Goal: Task Accomplishment & Management: Use online tool/utility

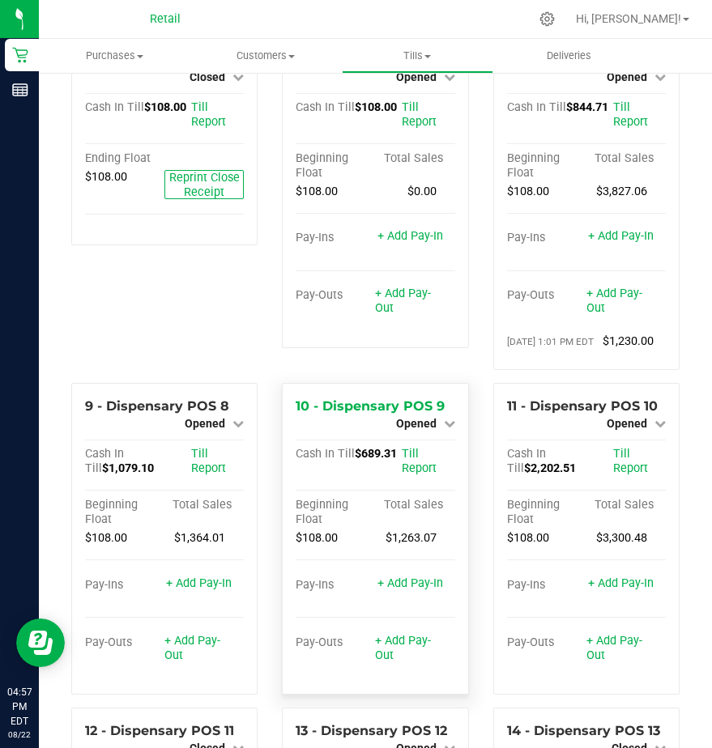
scroll to position [567, 0]
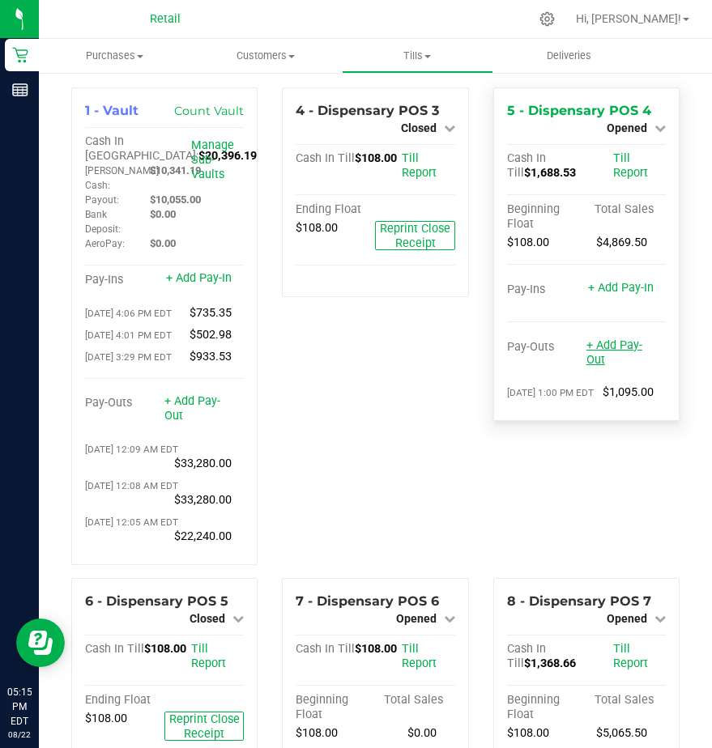
click at [600, 351] on link "+ Add Pay-Out" at bounding box center [614, 352] width 56 height 28
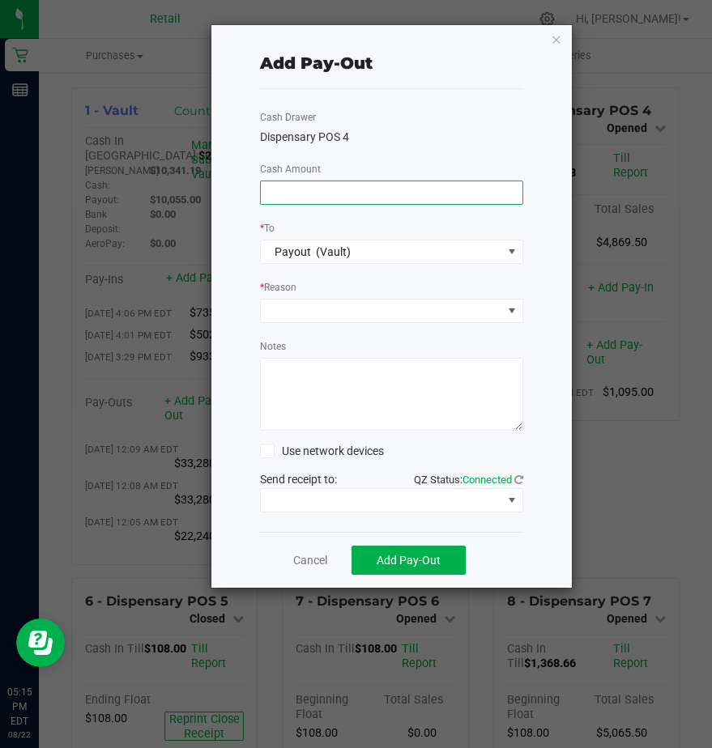
click at [287, 187] on input at bounding box center [392, 192] width 262 height 23
type input "$1,500.00"
click at [284, 308] on span at bounding box center [381, 311] width 241 height 23
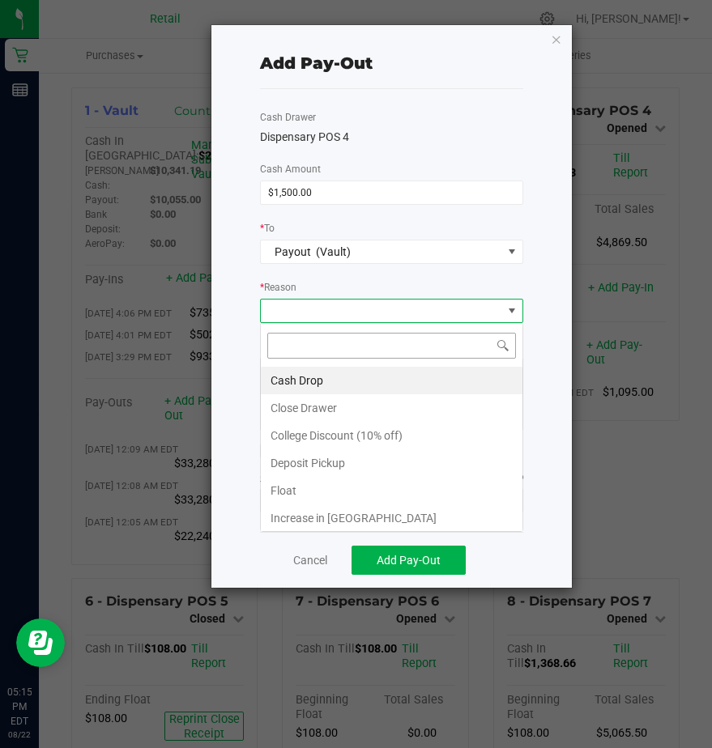
scroll to position [24, 263]
click at [290, 373] on li "Cash Drop" at bounding box center [392, 381] width 262 height 28
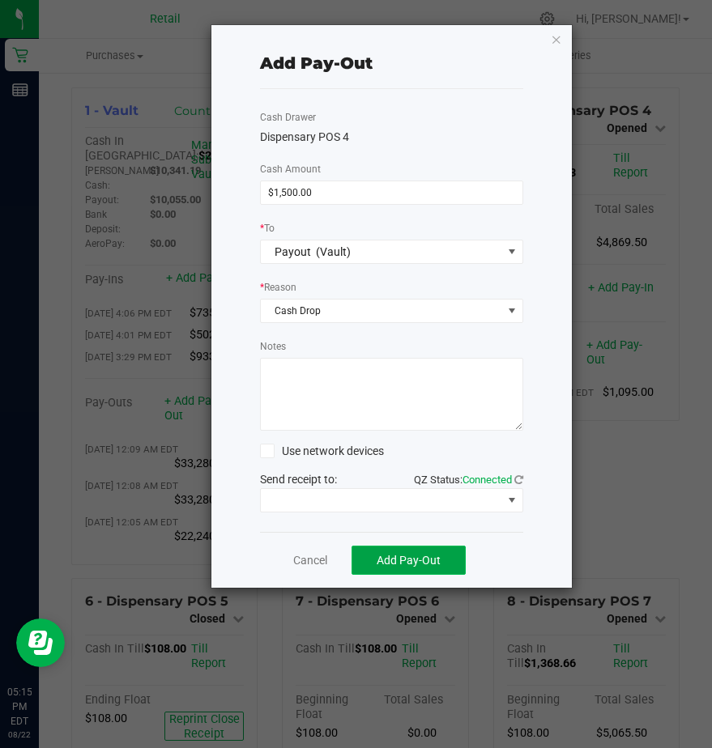
drag, startPoint x: 354, startPoint y: 555, endPoint x: 400, endPoint y: 564, distance: 47.0
click at [373, 561] on button "Add Pay-Out" at bounding box center [408, 560] width 114 height 29
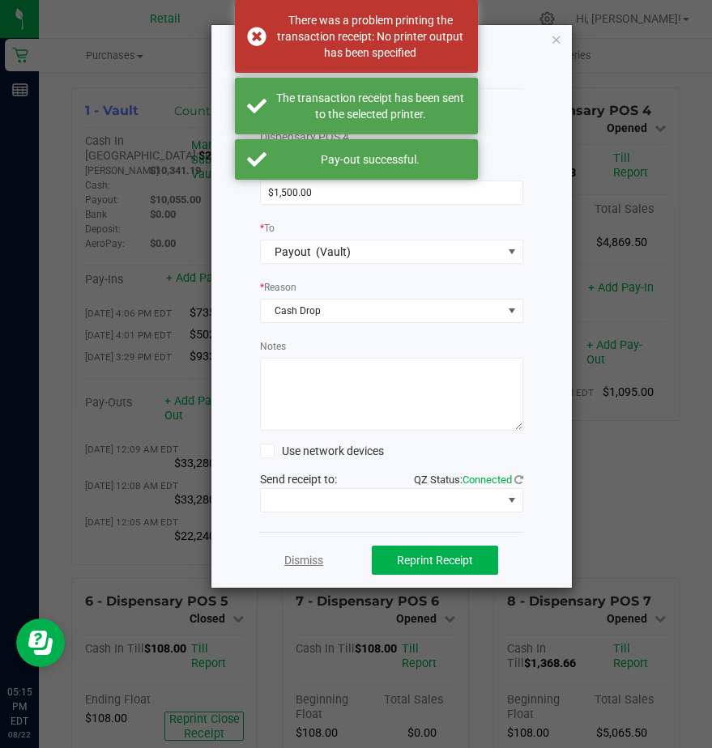
click at [304, 559] on link "Dismiss" at bounding box center [303, 560] width 39 height 17
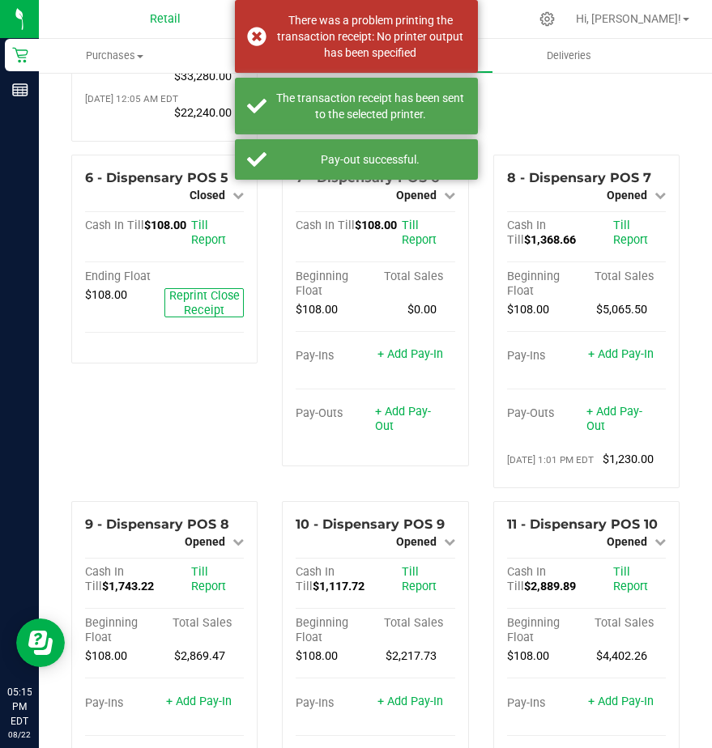
scroll to position [486, 0]
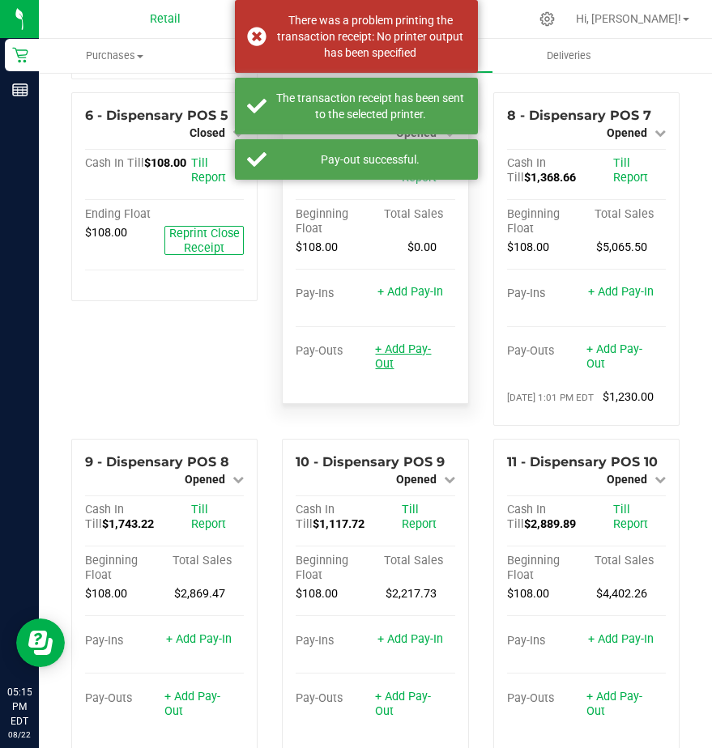
click at [378, 371] on link "+ Add Pay-Out" at bounding box center [403, 356] width 56 height 28
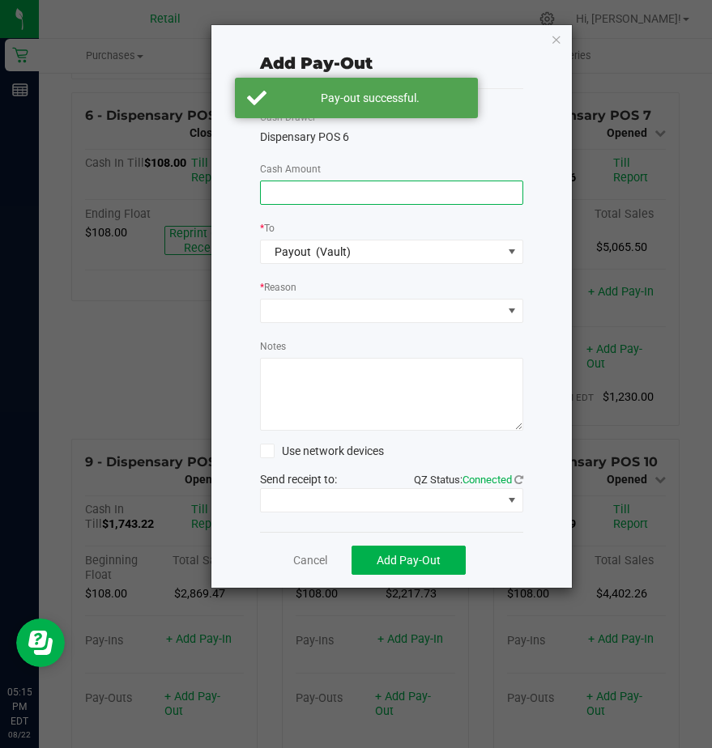
click at [284, 194] on input at bounding box center [392, 192] width 262 height 23
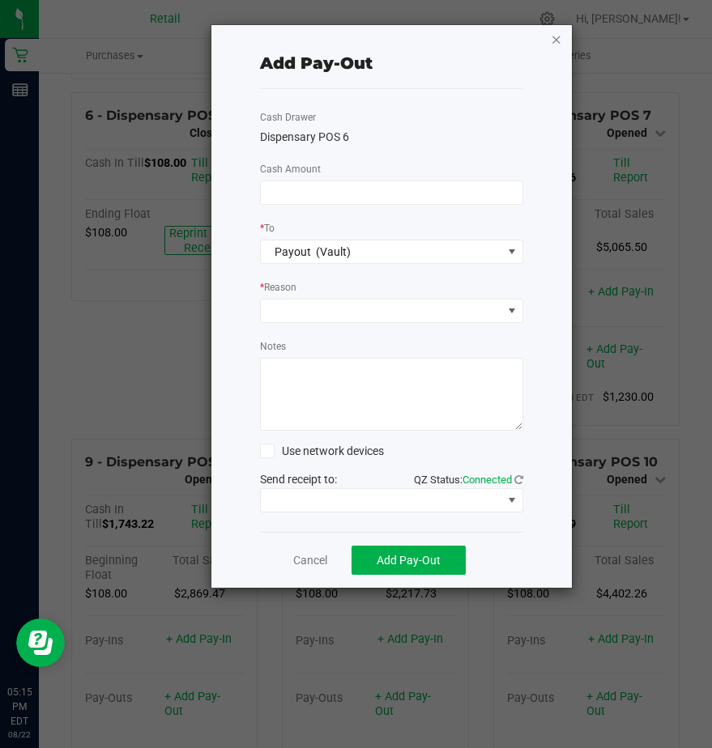
click at [555, 37] on icon "button" at bounding box center [556, 38] width 11 height 19
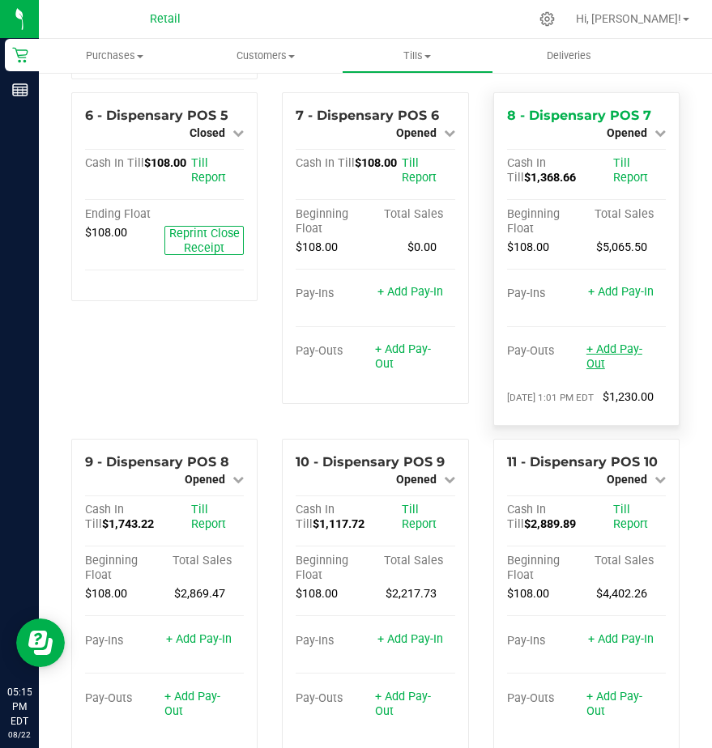
click at [598, 371] on link "+ Add Pay-Out" at bounding box center [614, 356] width 56 height 28
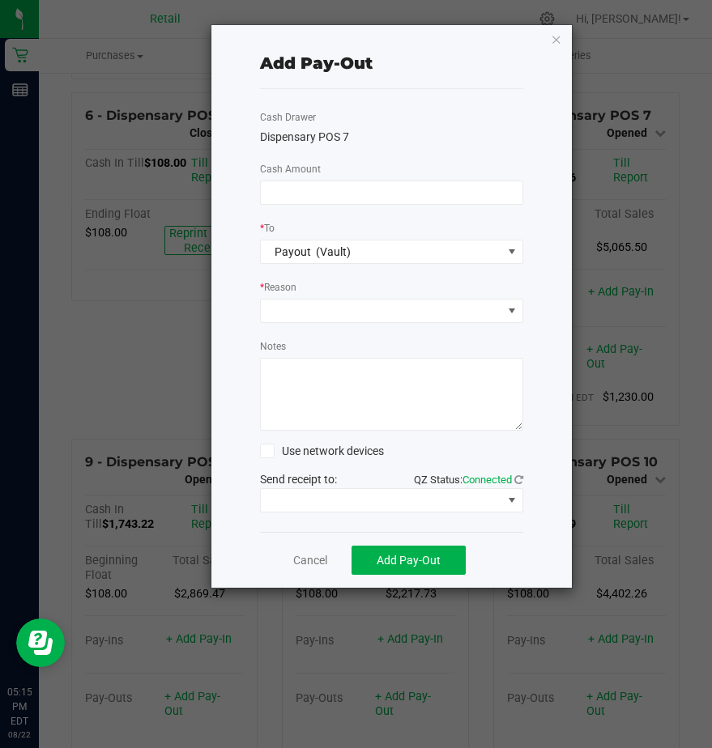
click at [258, 189] on div at bounding box center [391, 193] width 287 height 24
click at [275, 190] on input at bounding box center [392, 192] width 262 height 23
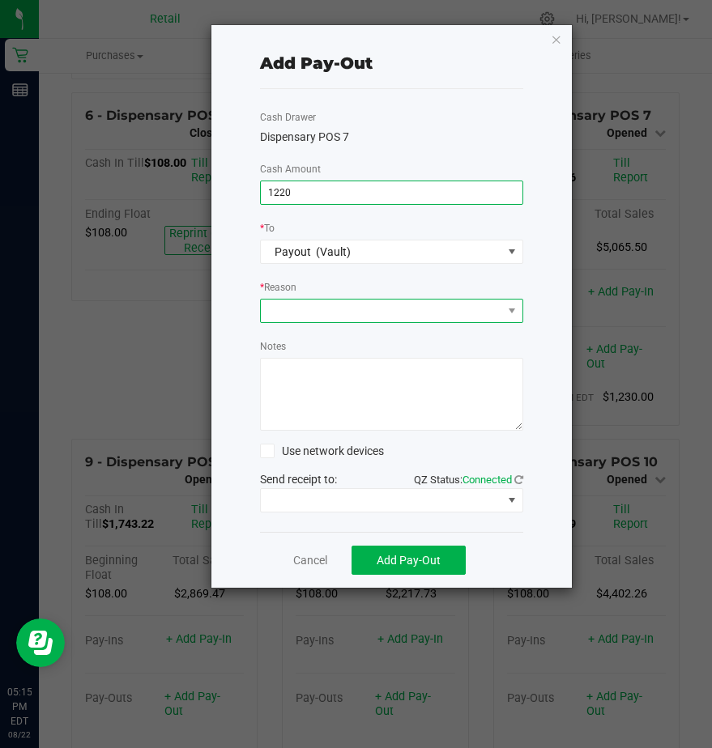
type input "$1,220.00"
click at [296, 306] on span at bounding box center [381, 311] width 241 height 23
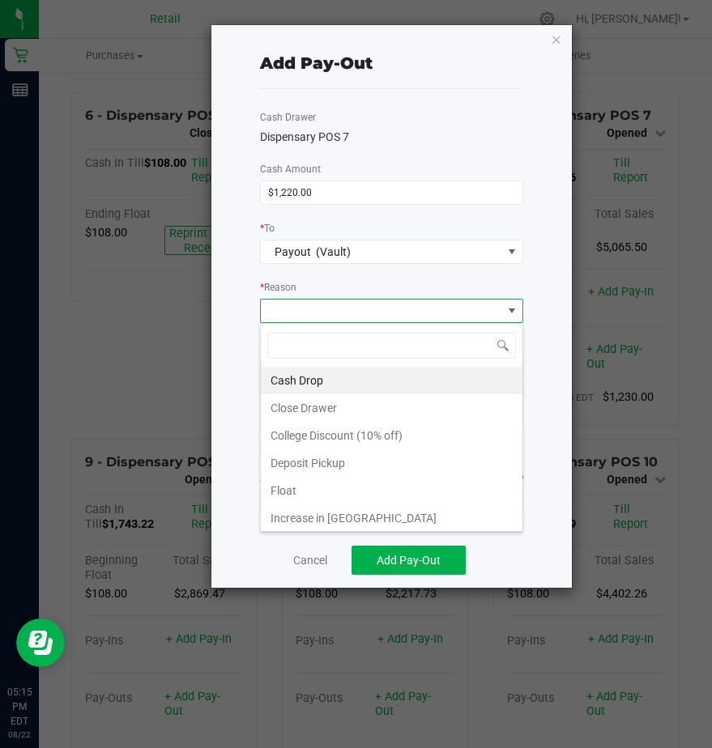
scroll to position [24, 263]
click at [296, 377] on li "Cash Drop" at bounding box center [392, 381] width 262 height 28
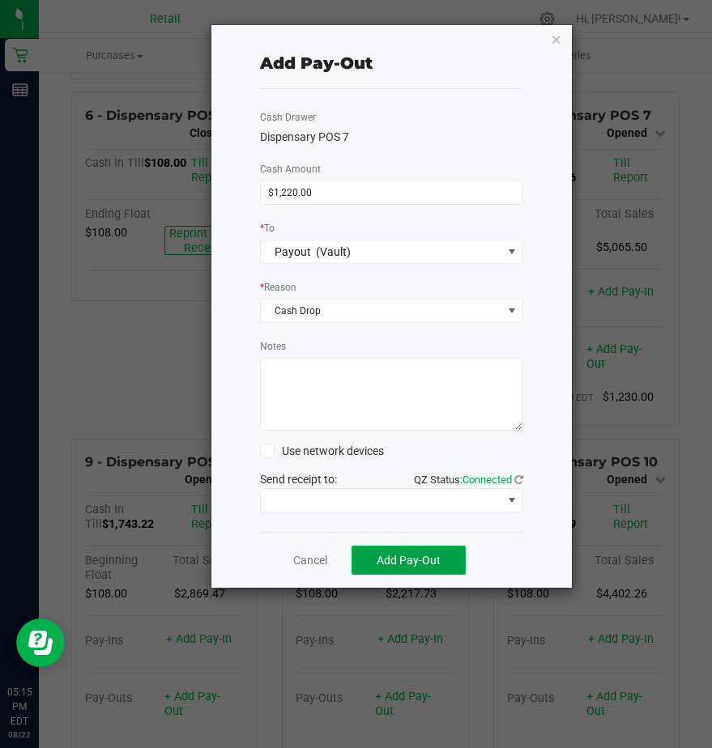
click at [410, 566] on span "Add Pay-Out" at bounding box center [408, 560] width 64 height 13
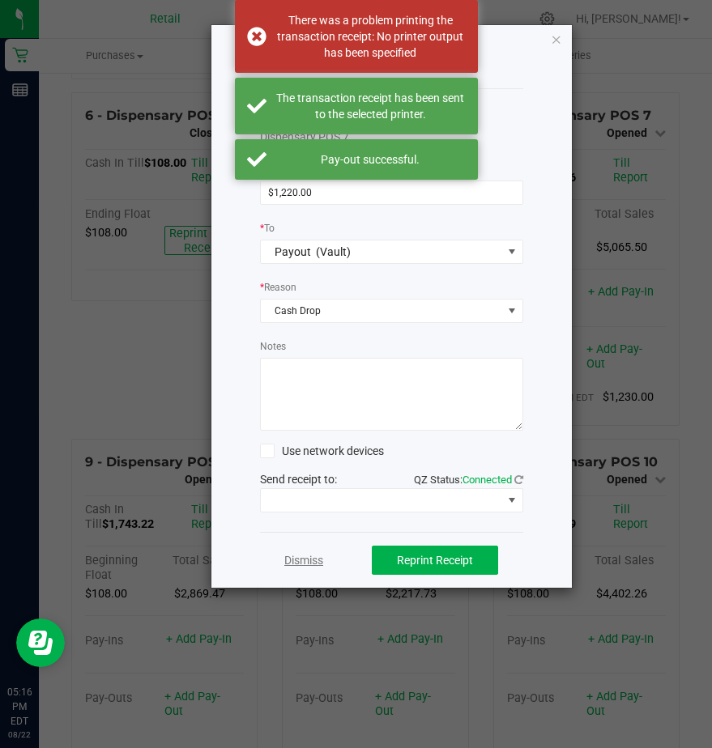
click at [297, 566] on link "Dismiss" at bounding box center [303, 560] width 39 height 17
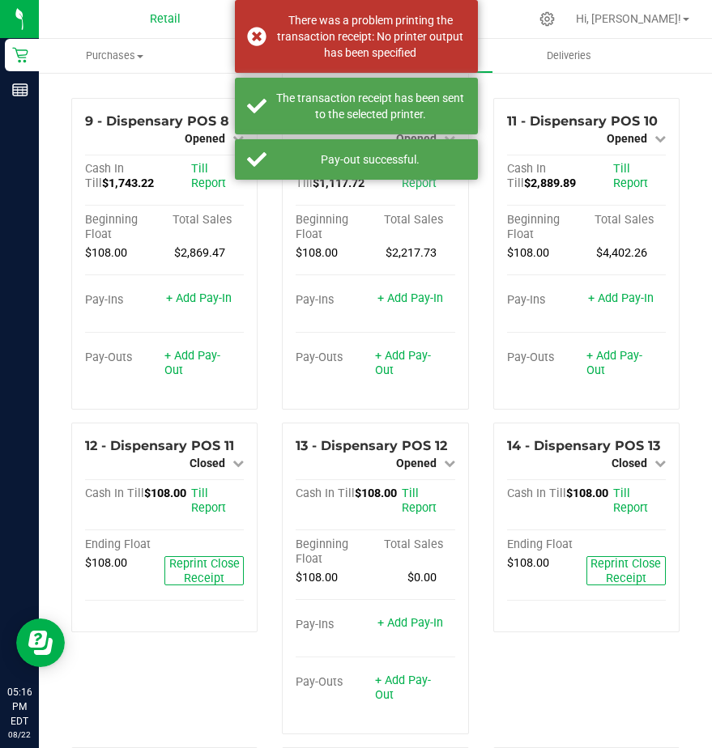
scroll to position [810, 0]
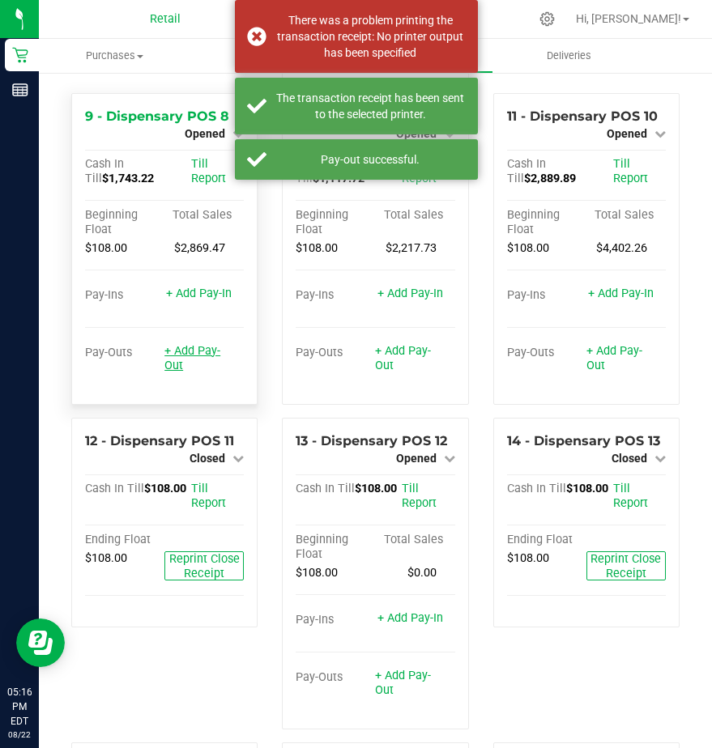
click at [195, 372] on link "+ Add Pay-Out" at bounding box center [192, 358] width 56 height 28
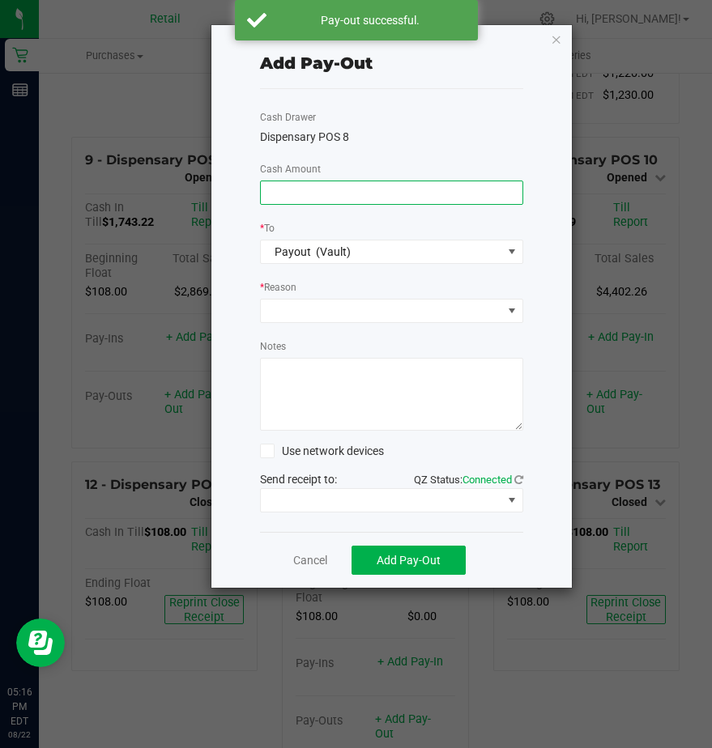
click at [284, 197] on input at bounding box center [392, 192] width 262 height 23
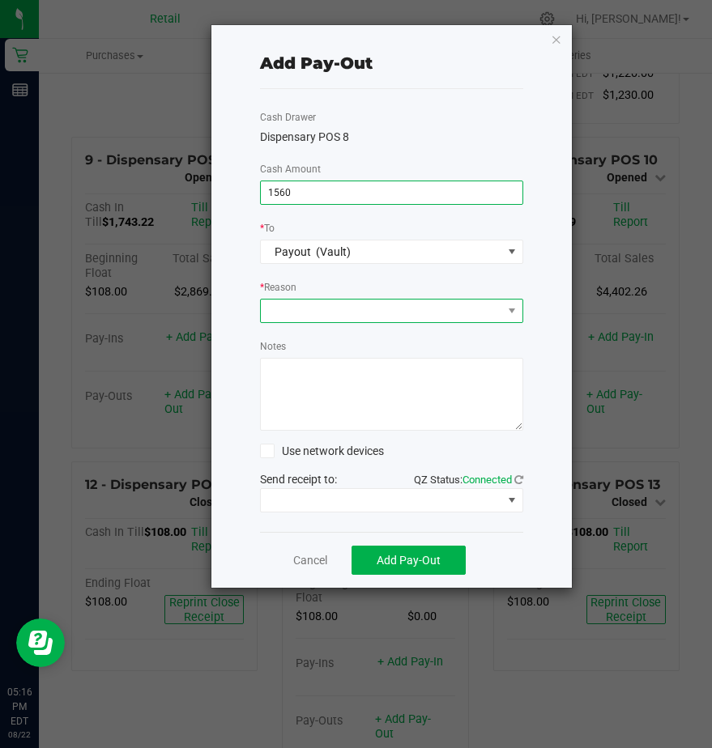
type input "$1,560.00"
click at [290, 301] on span at bounding box center [381, 311] width 241 height 23
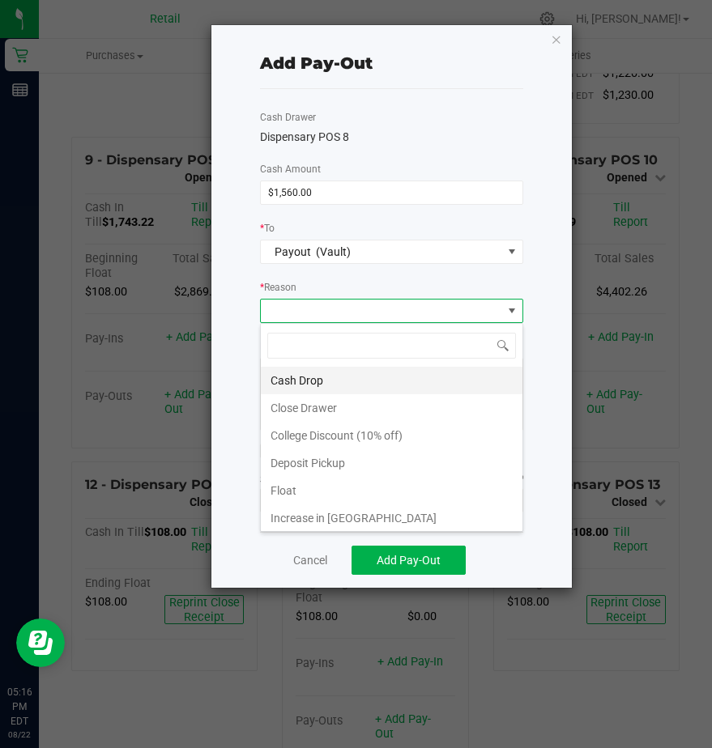
scroll to position [24, 263]
click at [300, 380] on li "Cash Drop" at bounding box center [392, 381] width 262 height 28
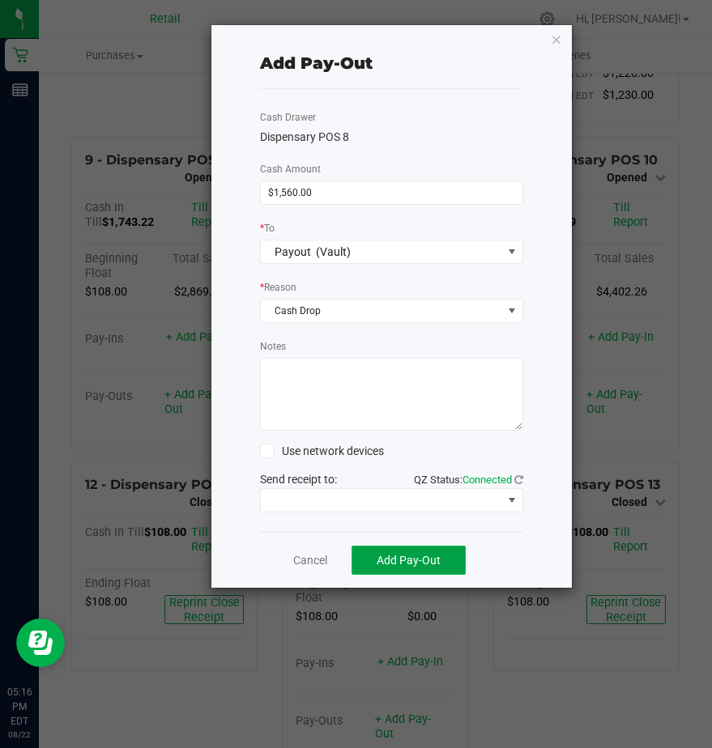
click at [402, 557] on span "Add Pay-Out" at bounding box center [408, 560] width 64 height 13
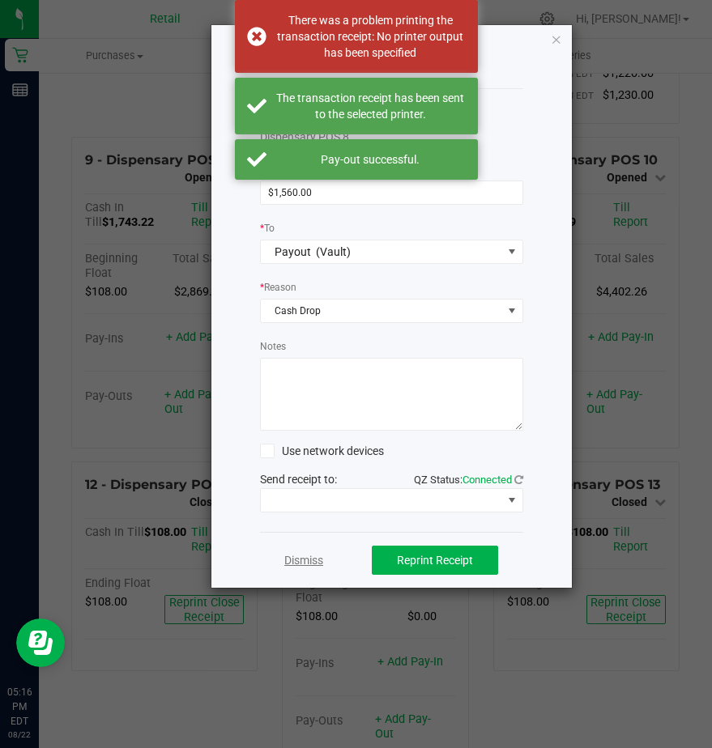
click at [303, 560] on link "Dismiss" at bounding box center [303, 560] width 39 height 17
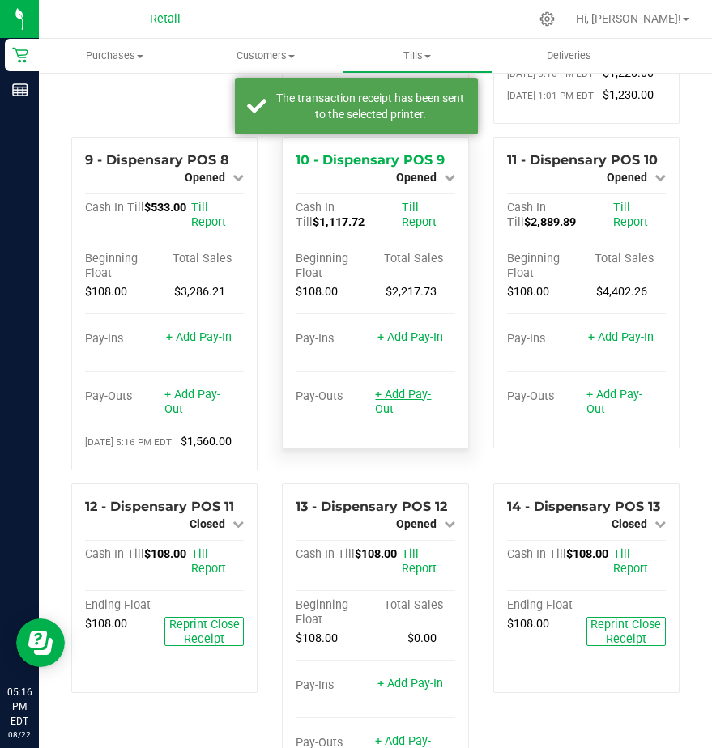
click at [391, 416] on link "+ Add Pay-Out" at bounding box center [403, 402] width 56 height 28
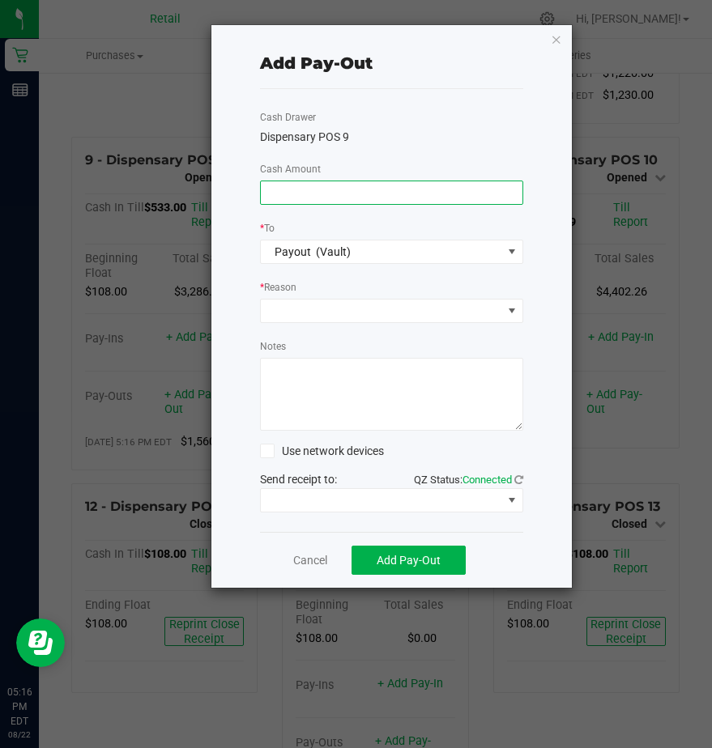
click at [294, 188] on input at bounding box center [392, 192] width 262 height 23
type input "$970.00"
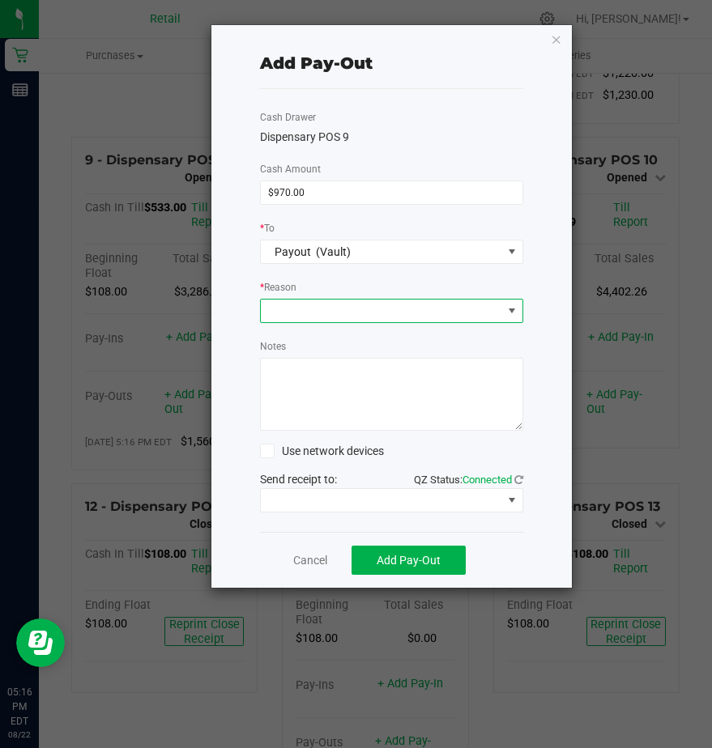
click at [291, 305] on span at bounding box center [381, 311] width 241 height 23
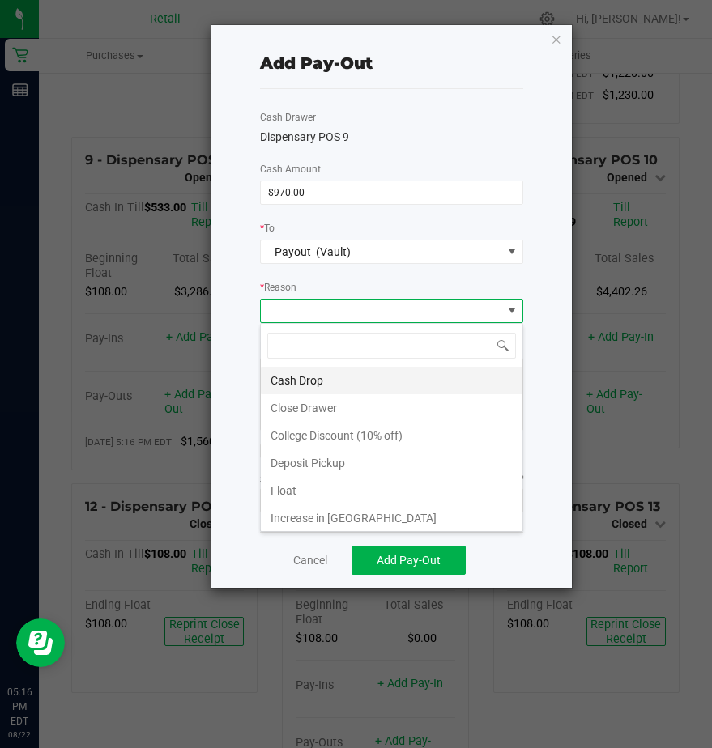
click at [292, 378] on li "Cash Drop" at bounding box center [392, 381] width 262 height 28
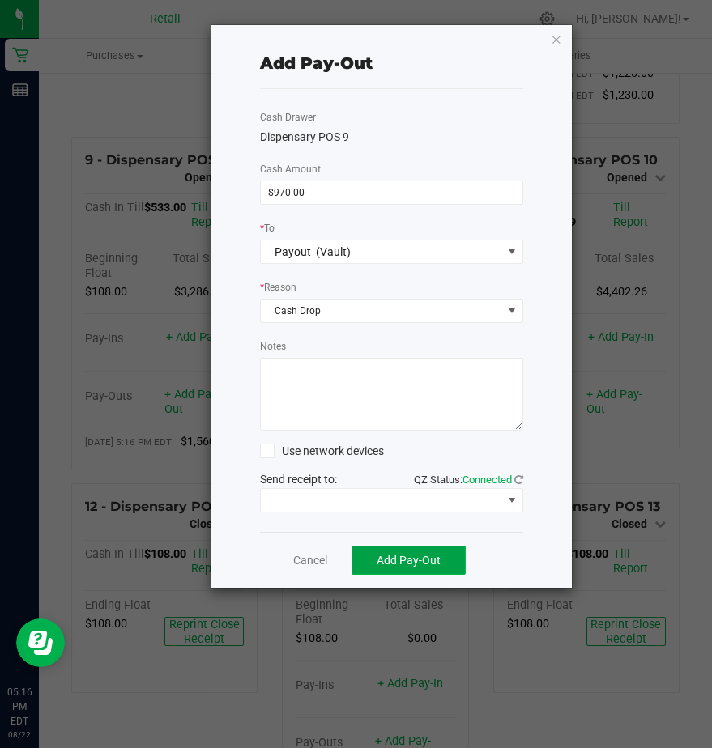
click at [389, 557] on span "Add Pay-Out" at bounding box center [408, 560] width 64 height 13
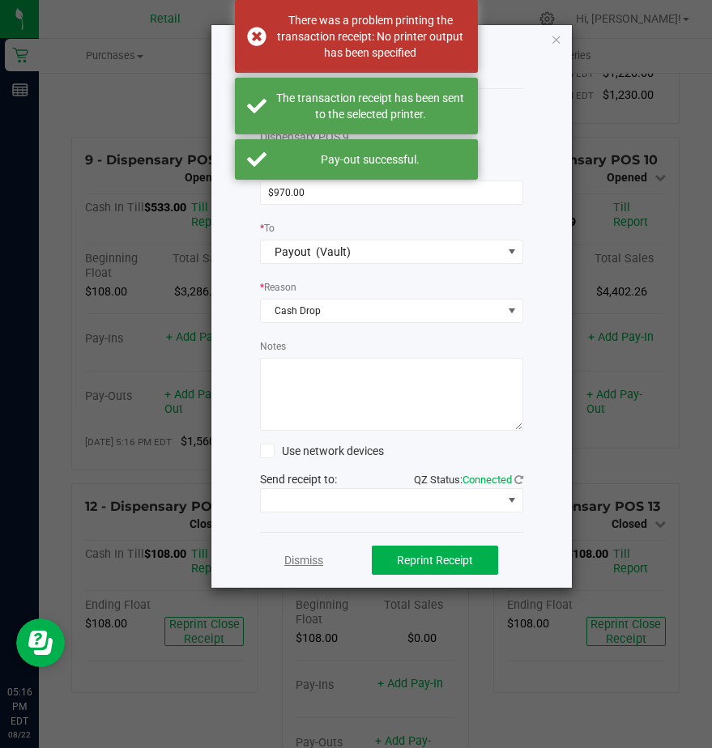
click at [294, 561] on link "Dismiss" at bounding box center [303, 560] width 39 height 17
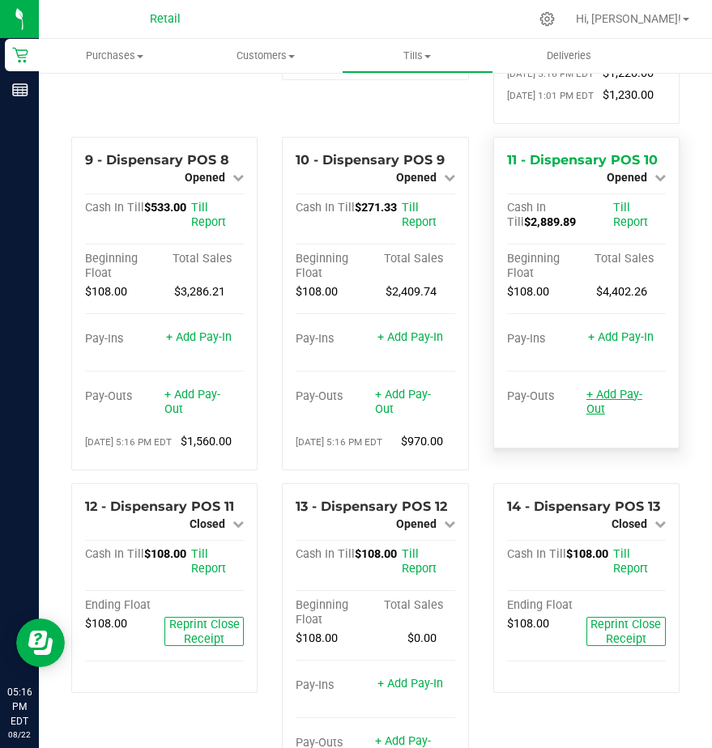
click at [596, 416] on link "+ Add Pay-Out" at bounding box center [614, 402] width 56 height 28
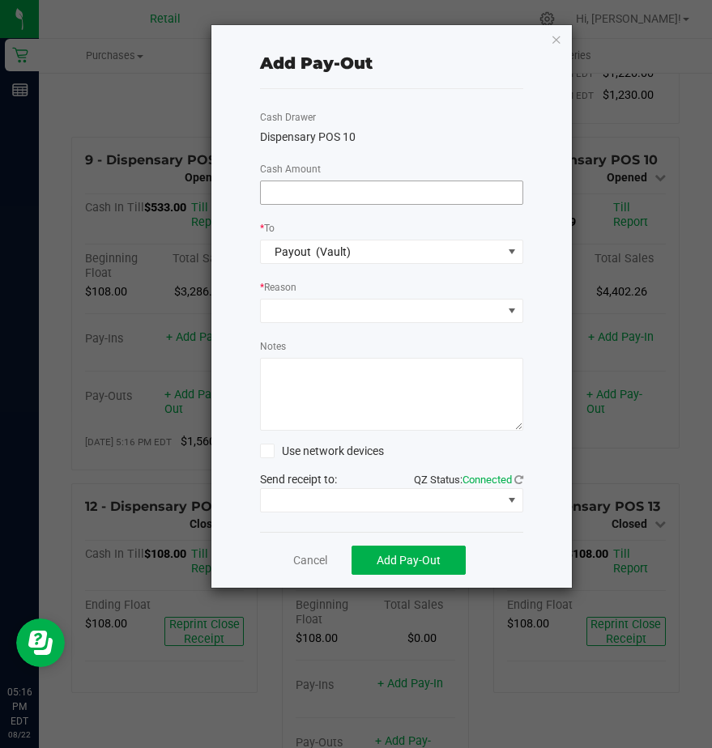
click at [280, 185] on input at bounding box center [392, 192] width 262 height 23
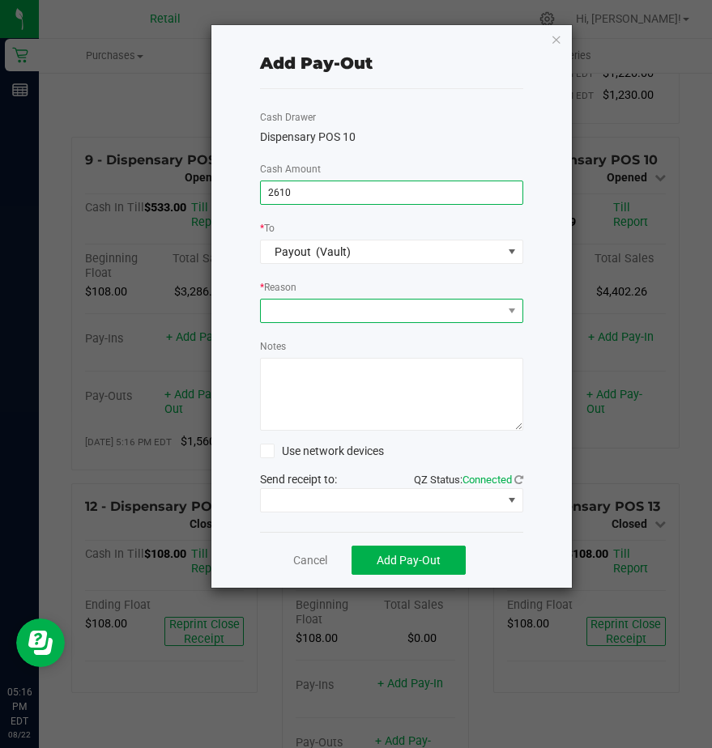
type input "$2,610.00"
click at [295, 318] on span at bounding box center [381, 311] width 241 height 23
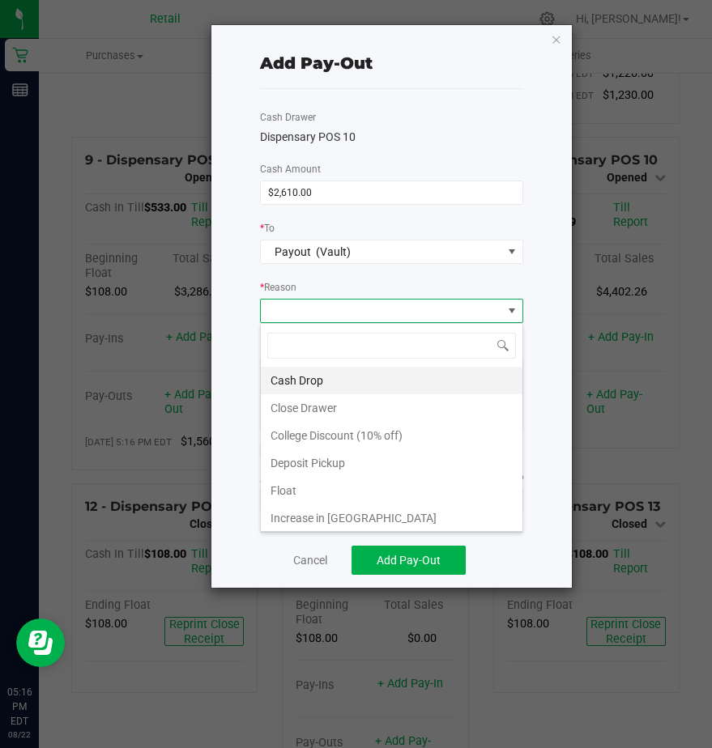
click at [303, 385] on li "Cash Drop" at bounding box center [392, 381] width 262 height 28
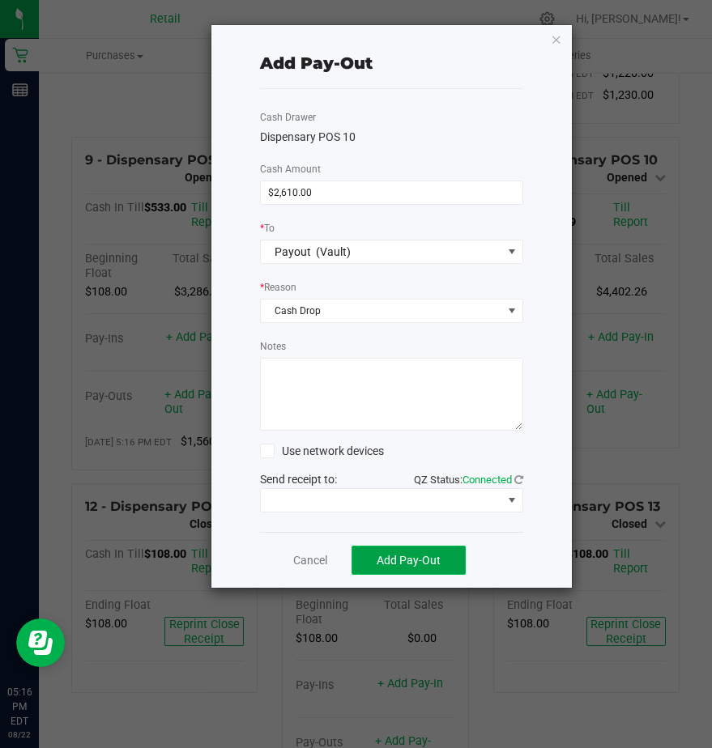
drag, startPoint x: 373, startPoint y: 562, endPoint x: 391, endPoint y: 564, distance: 18.0
click at [373, 563] on button "Add Pay-Out" at bounding box center [408, 560] width 114 height 29
click at [297, 560] on link "Dismiss" at bounding box center [303, 560] width 39 height 17
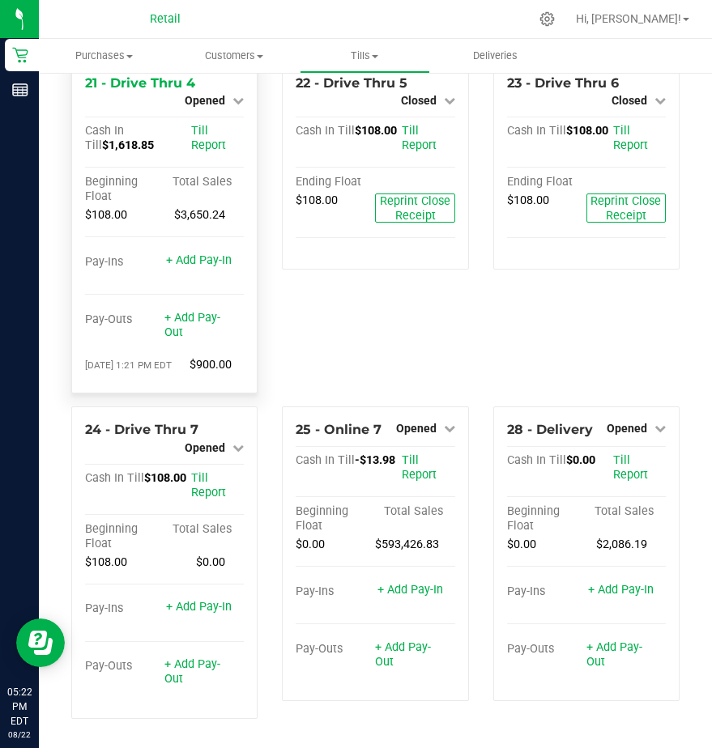
scroll to position [2323, 0]
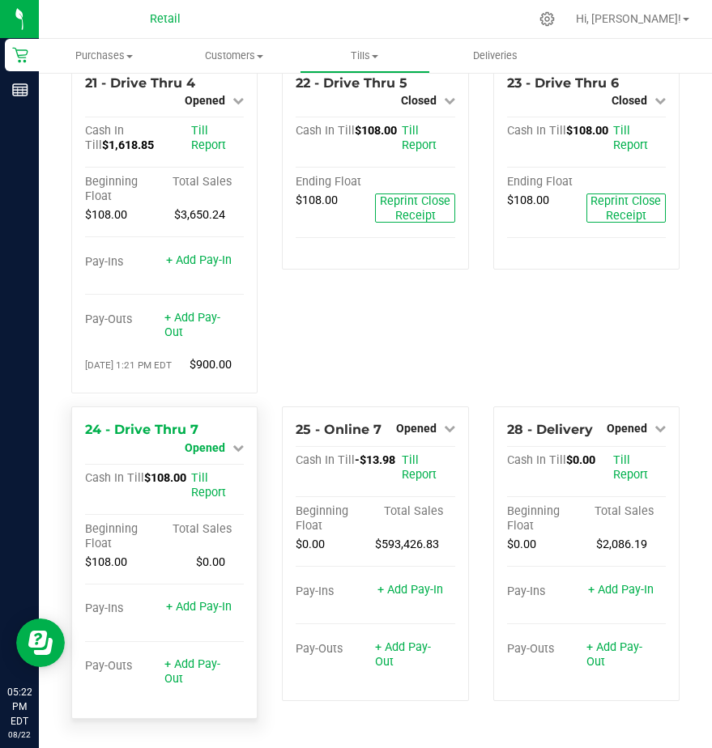
click at [208, 449] on span "Opened" at bounding box center [205, 447] width 40 height 13
click at [213, 465] on link "Close Till" at bounding box center [207, 461] width 44 height 13
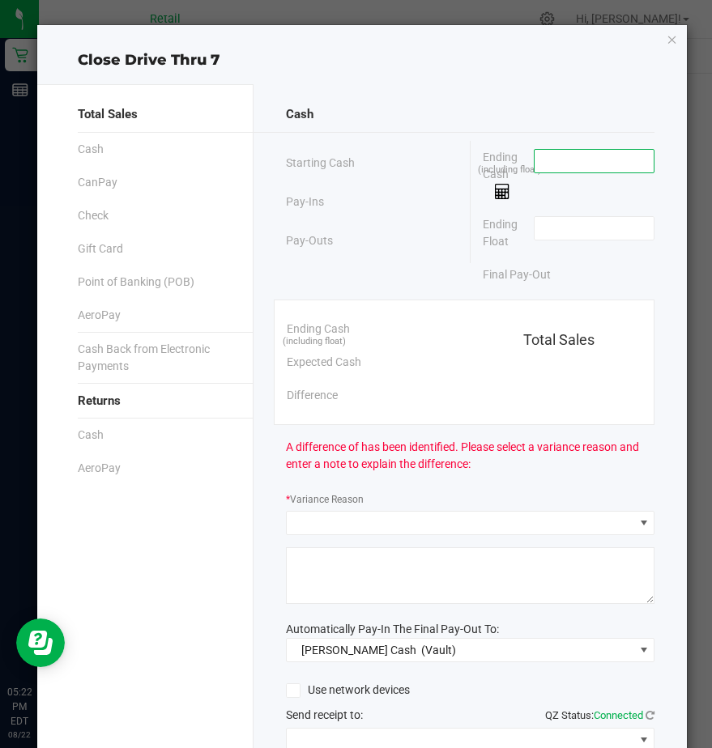
click at [538, 158] on input at bounding box center [593, 161] width 119 height 23
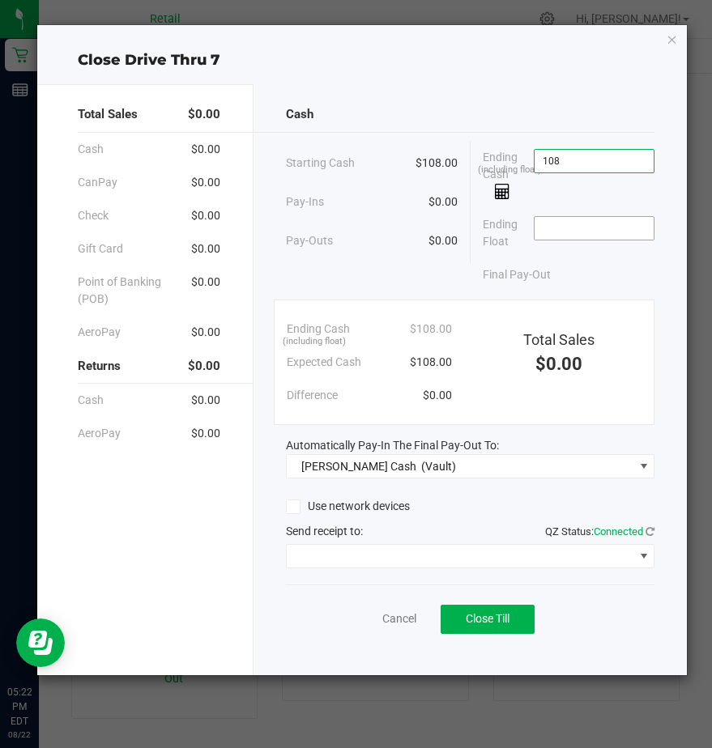
type input "$108.00"
drag, startPoint x: 545, startPoint y: 225, endPoint x: 554, endPoint y: 223, distance: 9.2
click at [545, 223] on input at bounding box center [593, 228] width 119 height 23
type input "$108.00"
click at [476, 620] on span "Close Till" at bounding box center [488, 618] width 44 height 13
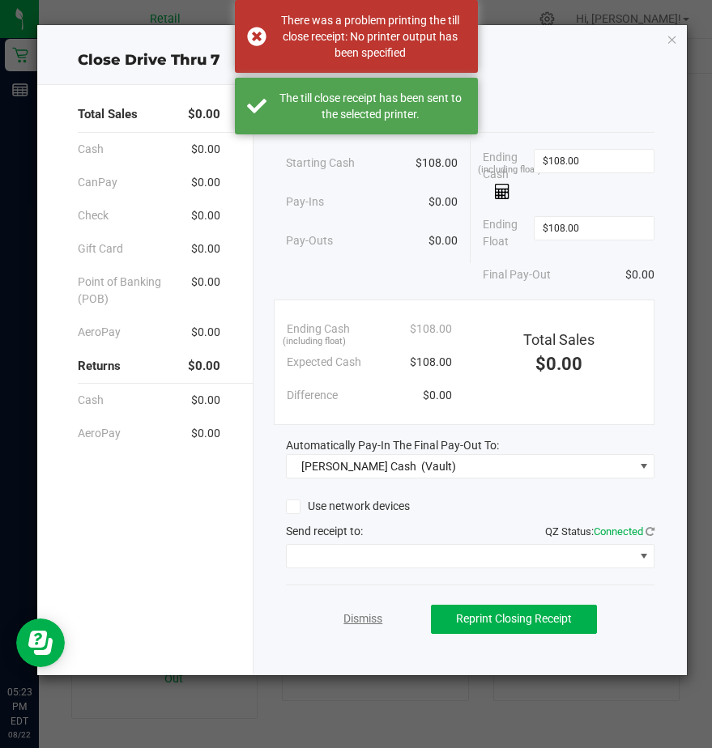
click at [349, 618] on link "Dismiss" at bounding box center [362, 618] width 39 height 17
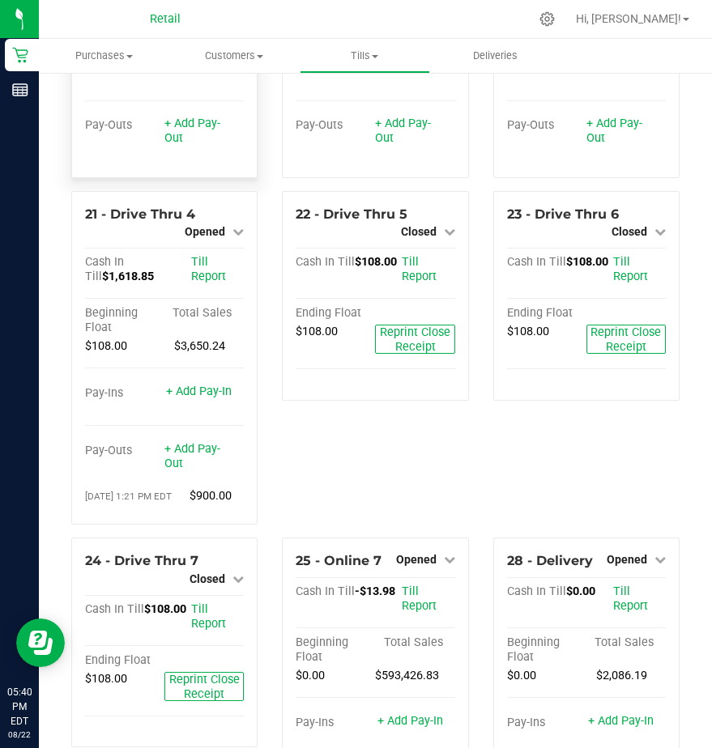
scroll to position [2158, 0]
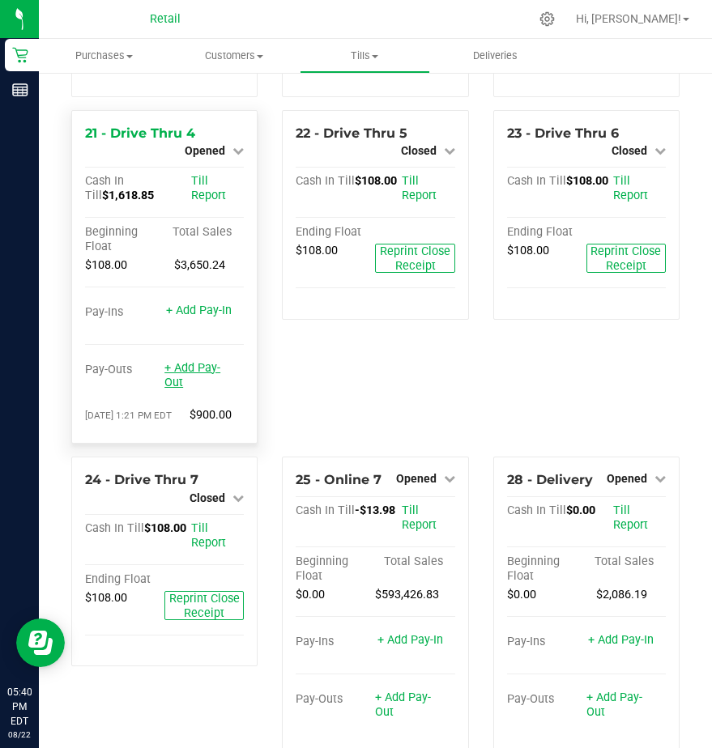
click at [189, 389] on link "+ Add Pay-Out" at bounding box center [192, 375] width 56 height 28
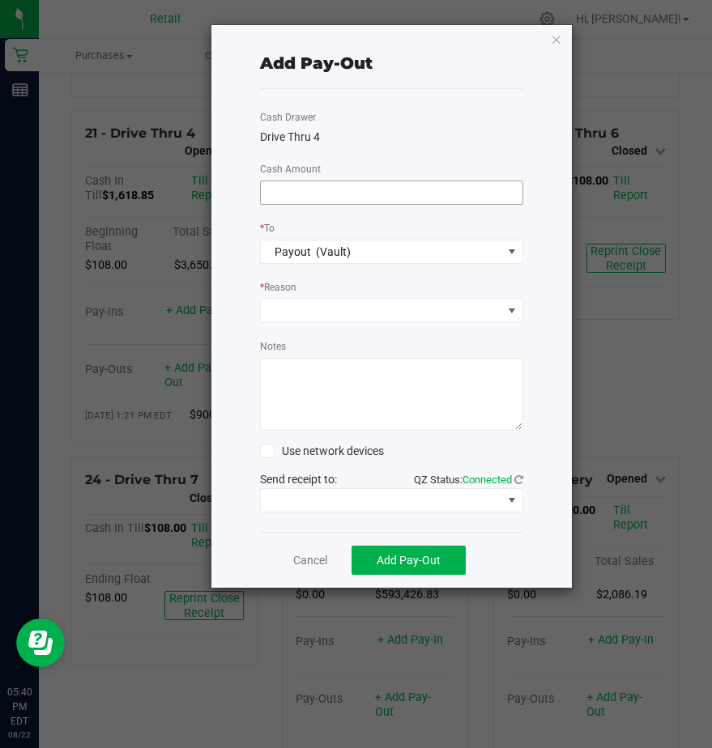
drag, startPoint x: 288, startPoint y: 194, endPoint x: 288, endPoint y: 185, distance: 8.9
click at [288, 192] on input at bounding box center [392, 192] width 262 height 23
type input "$1,460.00"
click at [323, 325] on div "Cash Drawer Drive Thru 4 Cash Amount $1,460.00 * To Payout (Vault) * Reason Not…" at bounding box center [391, 310] width 263 height 443
click at [304, 314] on span at bounding box center [381, 311] width 241 height 23
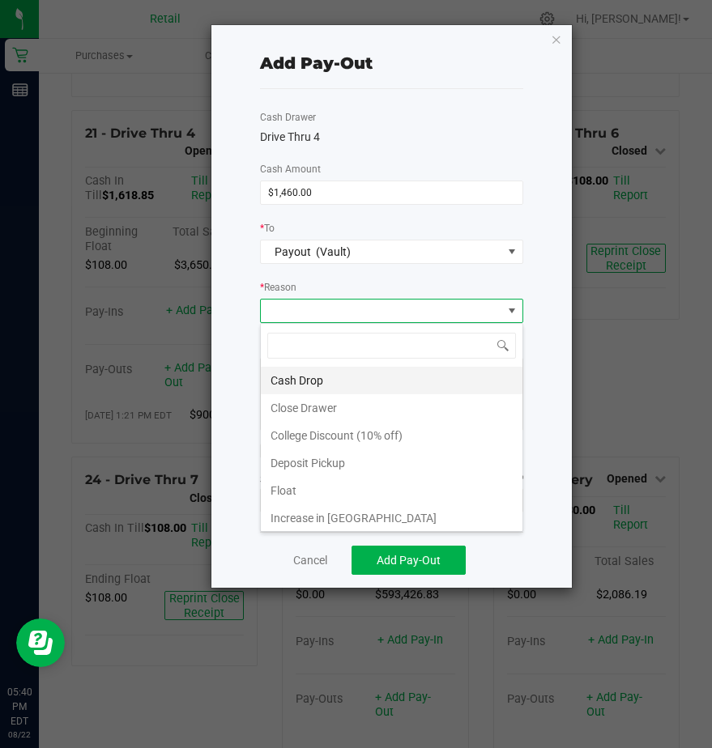
scroll to position [24, 263]
click at [295, 382] on li "Cash Drop" at bounding box center [392, 381] width 262 height 28
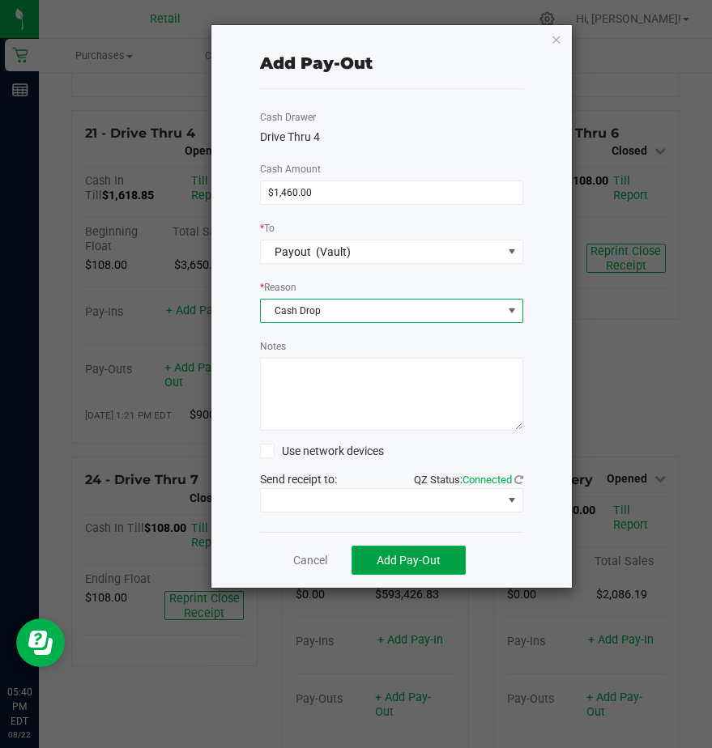
click at [420, 560] on span "Add Pay-Out" at bounding box center [408, 560] width 64 height 13
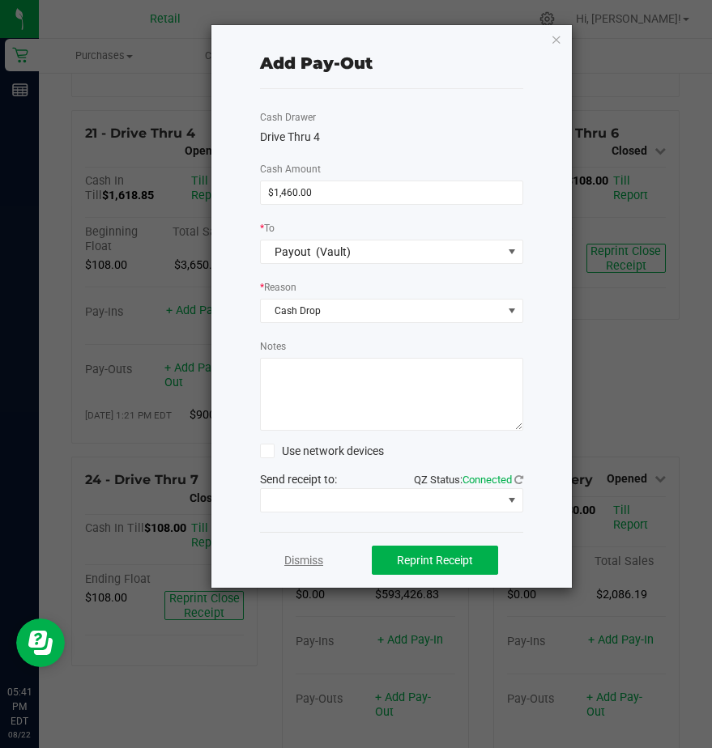
click at [321, 560] on div "Dismiss Reprint Receipt" at bounding box center [391, 560] width 263 height 56
drag, startPoint x: 320, startPoint y: 560, endPoint x: 311, endPoint y: 562, distance: 9.1
click at [311, 562] on link "Dismiss" at bounding box center [303, 560] width 39 height 17
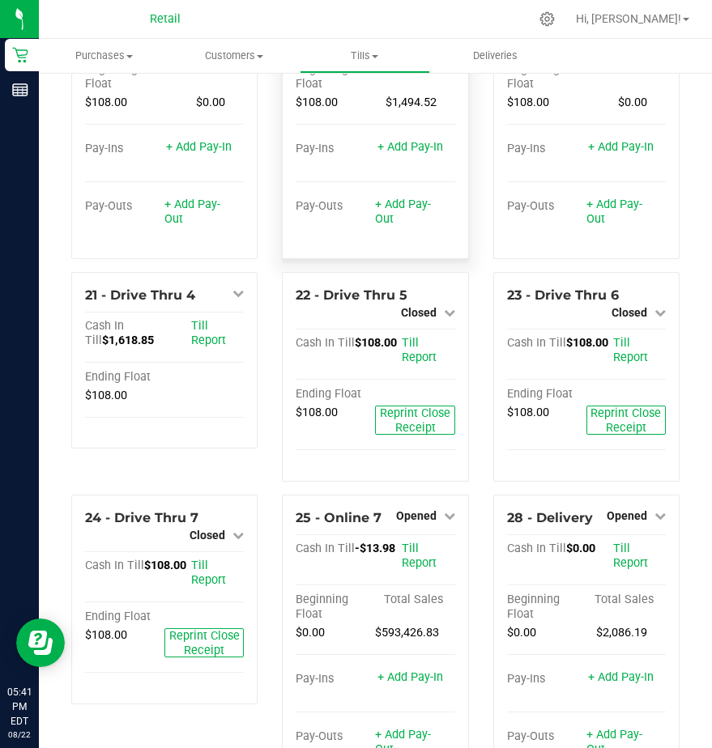
scroll to position [1834, 0]
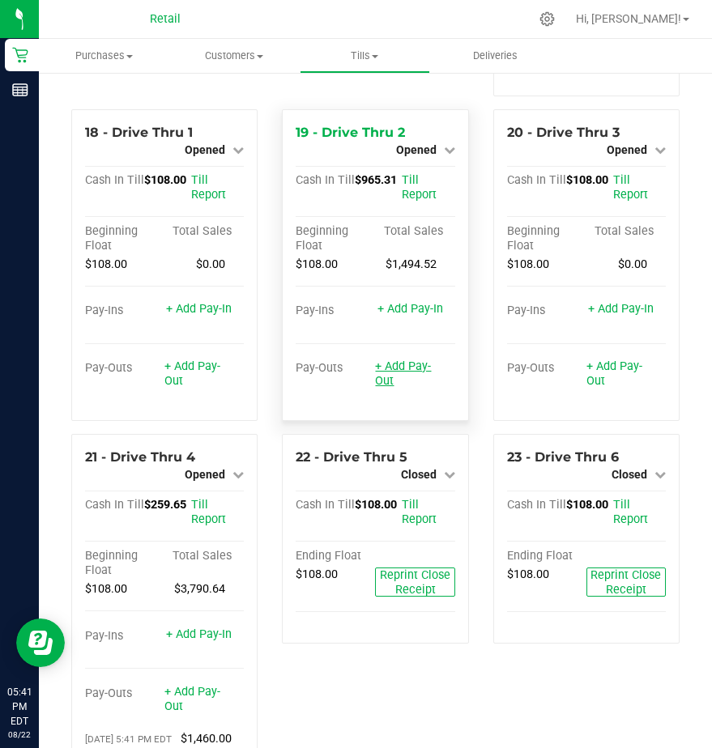
click at [386, 388] on link "+ Add Pay-Out" at bounding box center [403, 373] width 56 height 28
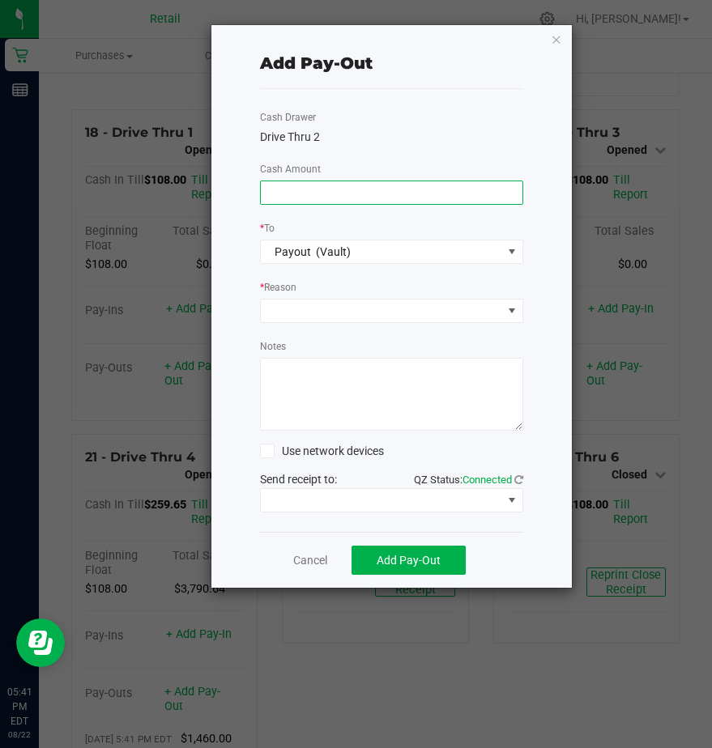
click at [274, 193] on input at bounding box center [392, 192] width 262 height 23
type input "$850.00"
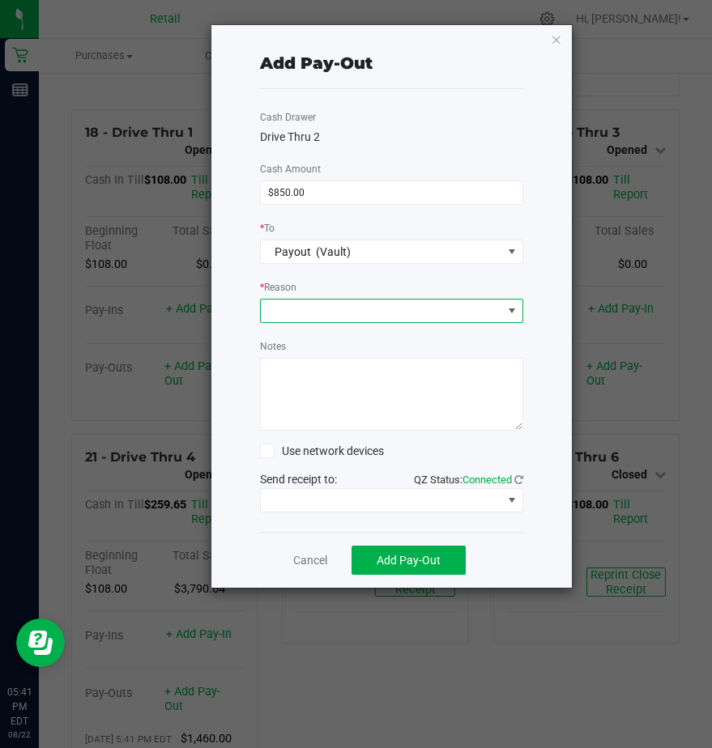
click at [289, 302] on span at bounding box center [381, 311] width 241 height 23
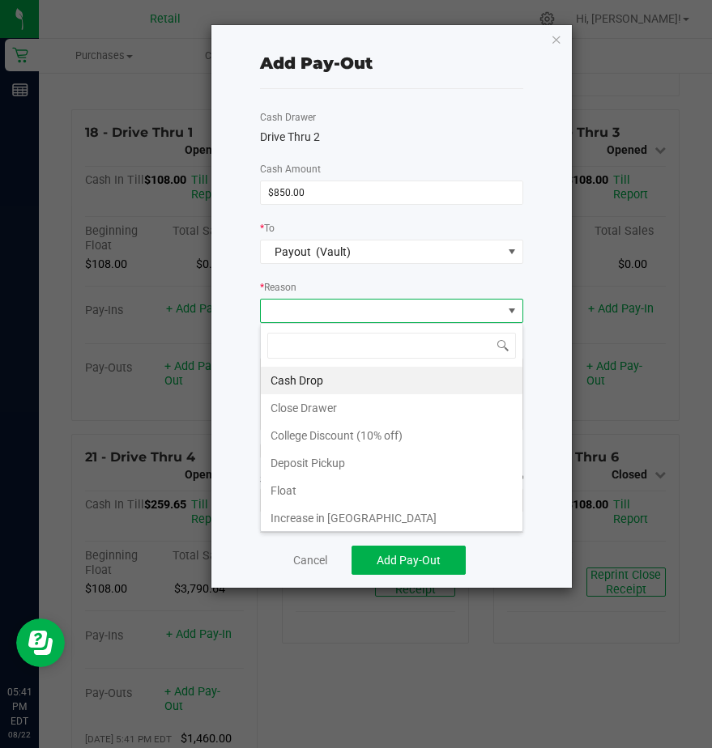
scroll to position [24, 263]
click at [307, 378] on li "Cash Drop" at bounding box center [392, 381] width 262 height 28
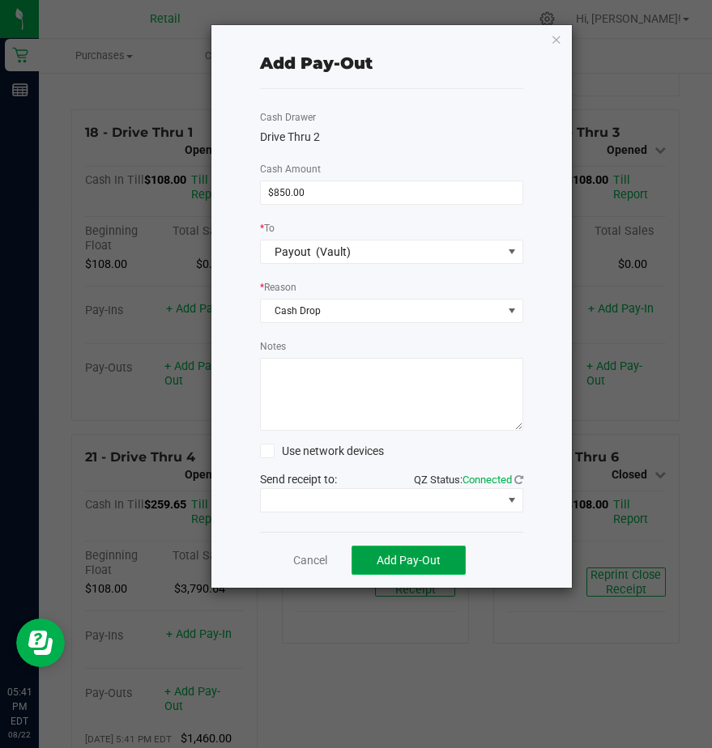
click at [386, 557] on span "Add Pay-Out" at bounding box center [408, 560] width 64 height 13
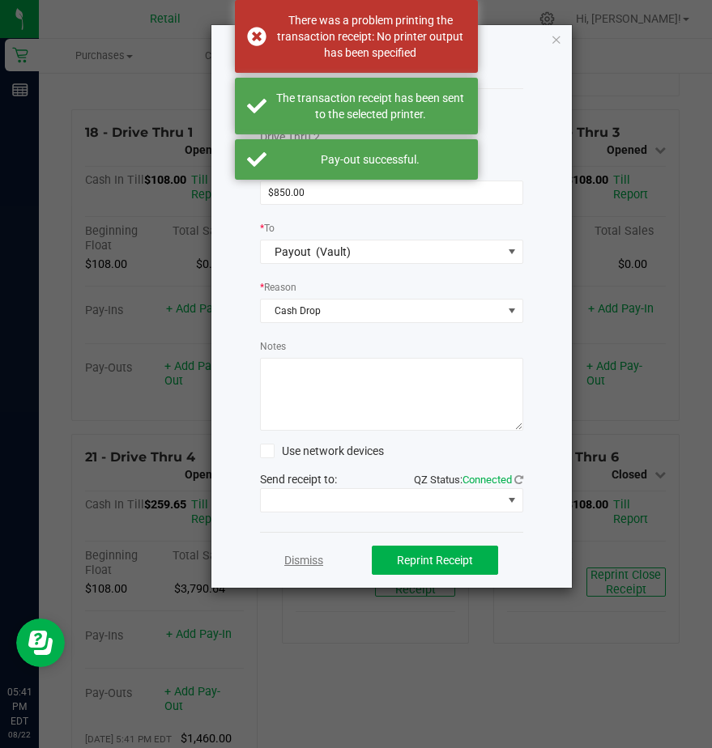
click at [307, 555] on link "Dismiss" at bounding box center [303, 560] width 39 height 17
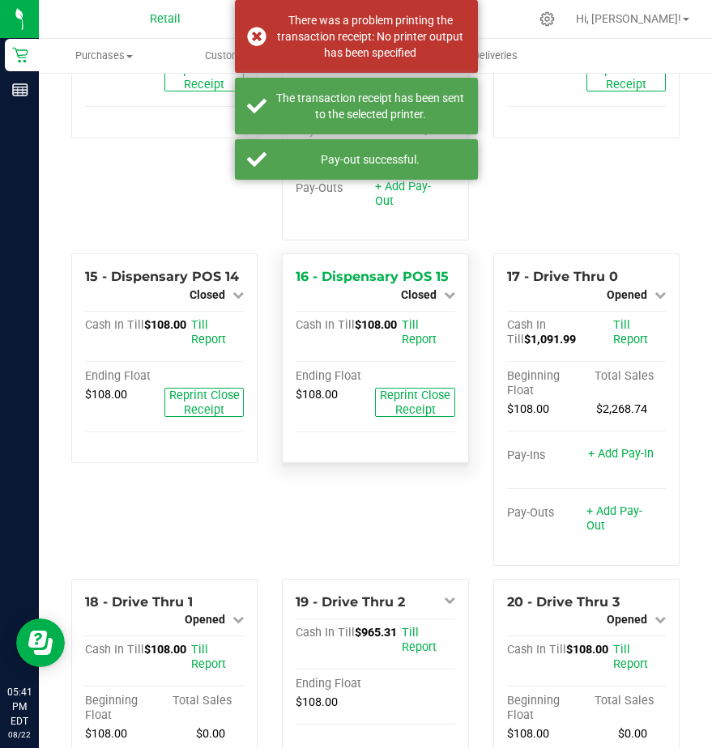
scroll to position [1348, 0]
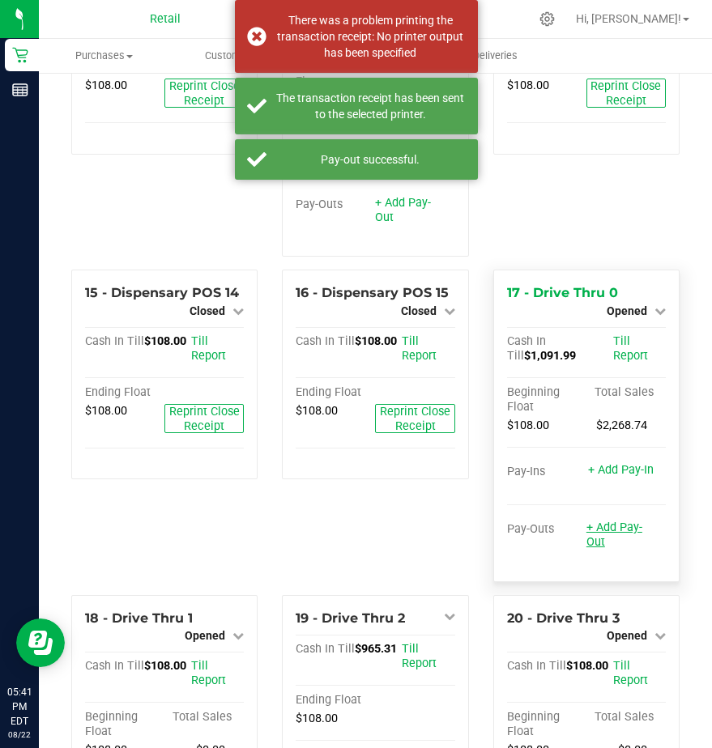
click at [588, 549] on link "+ Add Pay-Out" at bounding box center [614, 535] width 56 height 28
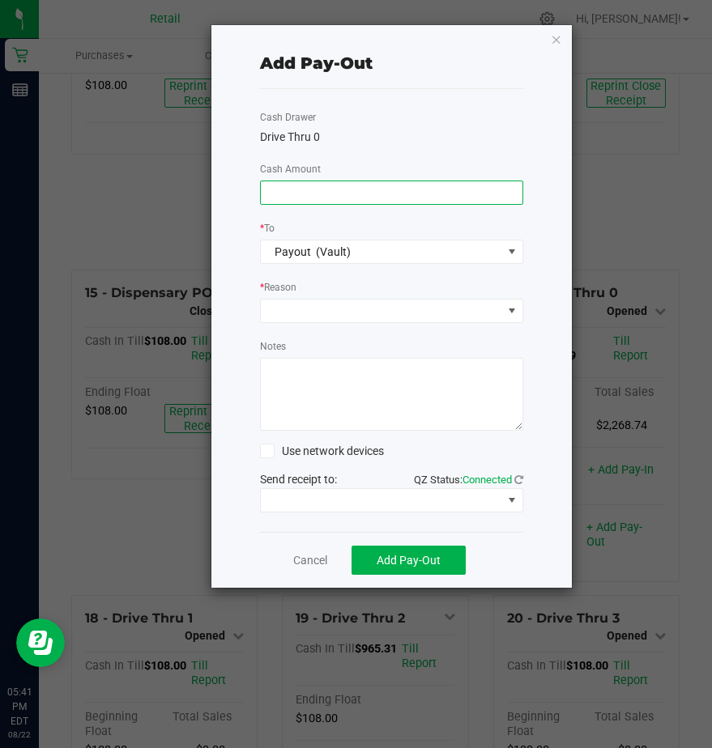
click at [291, 180] on div "Cash Drawer Drive Thru 0 Cash Amount * To Payout (Vault) * Reason Notes Use net…" at bounding box center [391, 310] width 263 height 443
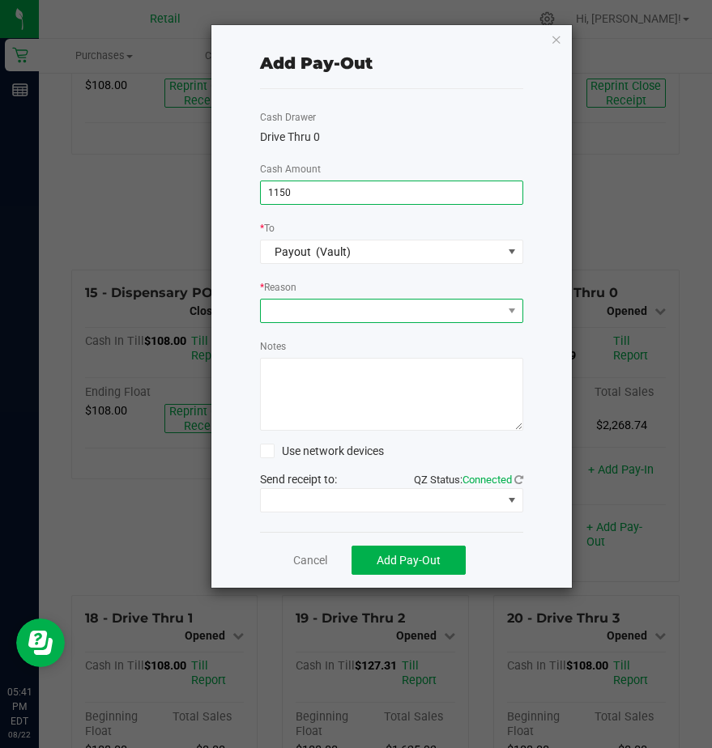
type input "$1,150.00"
click at [279, 317] on span at bounding box center [381, 311] width 241 height 23
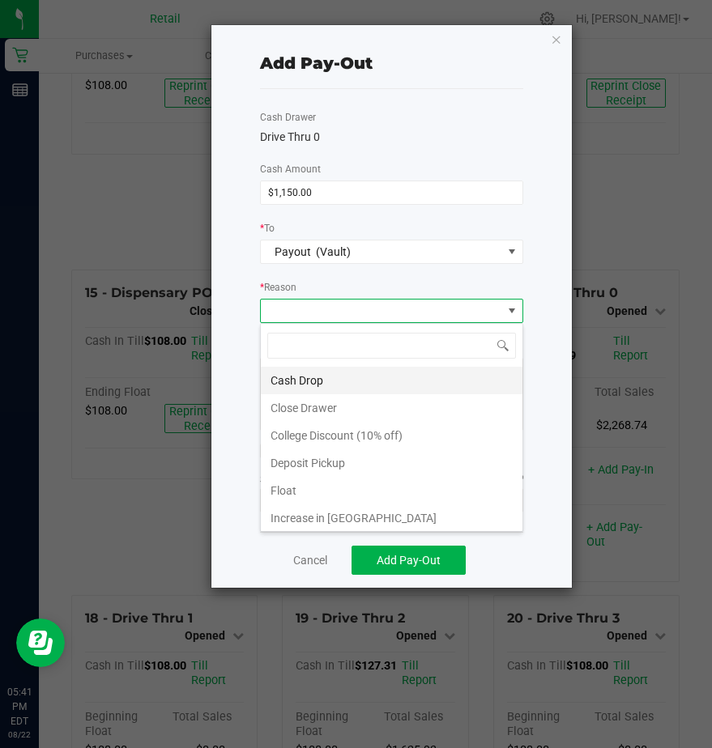
scroll to position [24, 263]
click at [288, 379] on li "Cash Drop" at bounding box center [392, 381] width 262 height 28
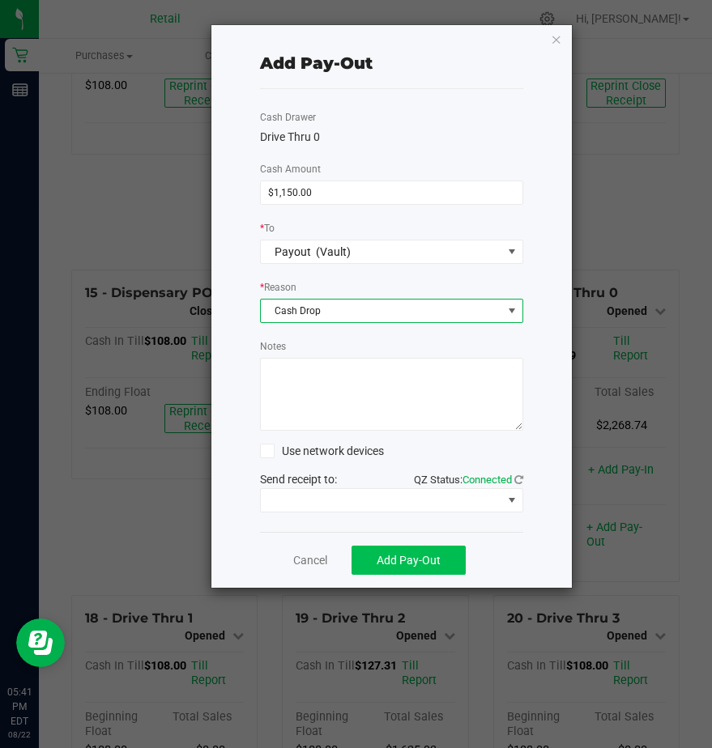
drag, startPoint x: 395, startPoint y: 577, endPoint x: 395, endPoint y: 556, distance: 21.1
click at [395, 559] on div "Cancel Add Pay-Out" at bounding box center [391, 560] width 263 height 56
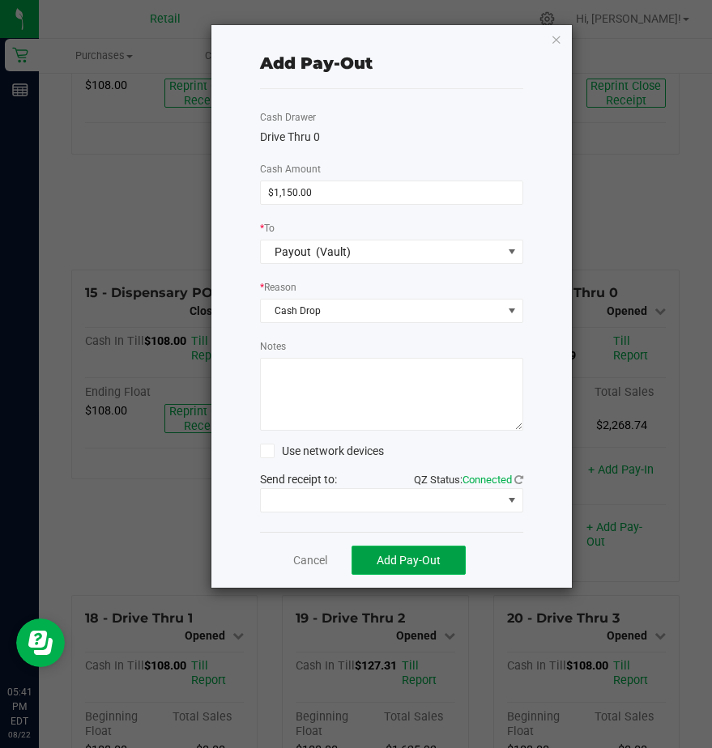
click at [393, 551] on button "Add Pay-Out" at bounding box center [408, 560] width 114 height 29
